Goal: Obtain resource: Obtain resource

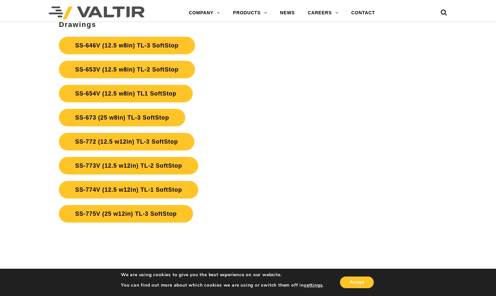
scroll to position [1919, 0]
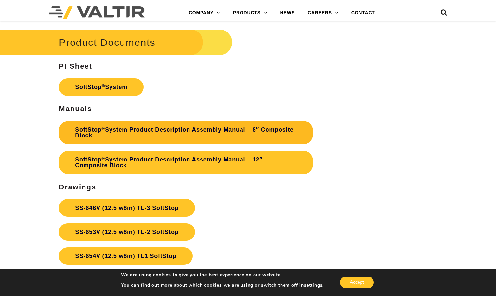
click at [216, 128] on link "SoftStop ® System Product Description Assembly Manual – 8″ Composite Block" at bounding box center [186, 132] width 254 height 23
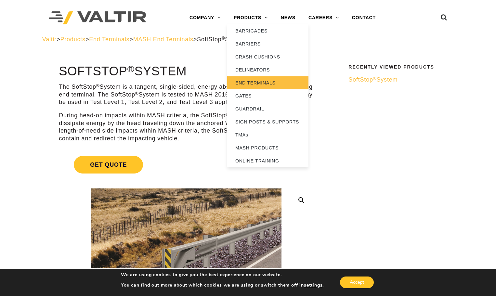
click at [247, 82] on link "END TERMINALS" at bounding box center [267, 82] width 81 height 13
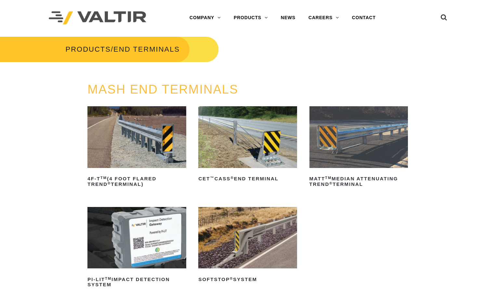
click at [332, 143] on img at bounding box center [359, 137] width 99 height 62
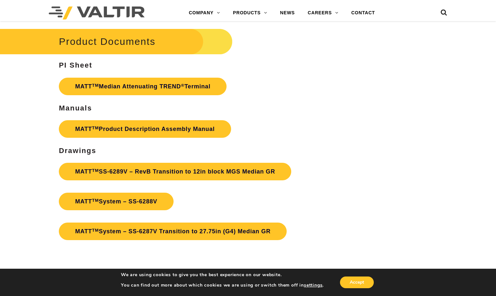
scroll to position [2017, 0]
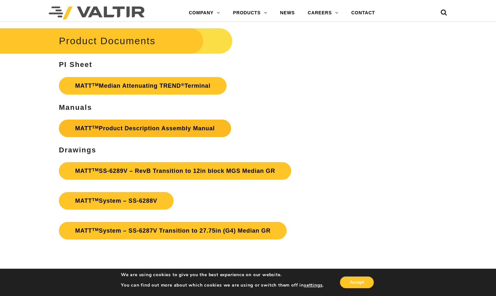
click at [202, 130] on link "MATT TM Product Description Assembly Manual" at bounding box center [145, 129] width 172 height 18
